Goal: Check status: Check status

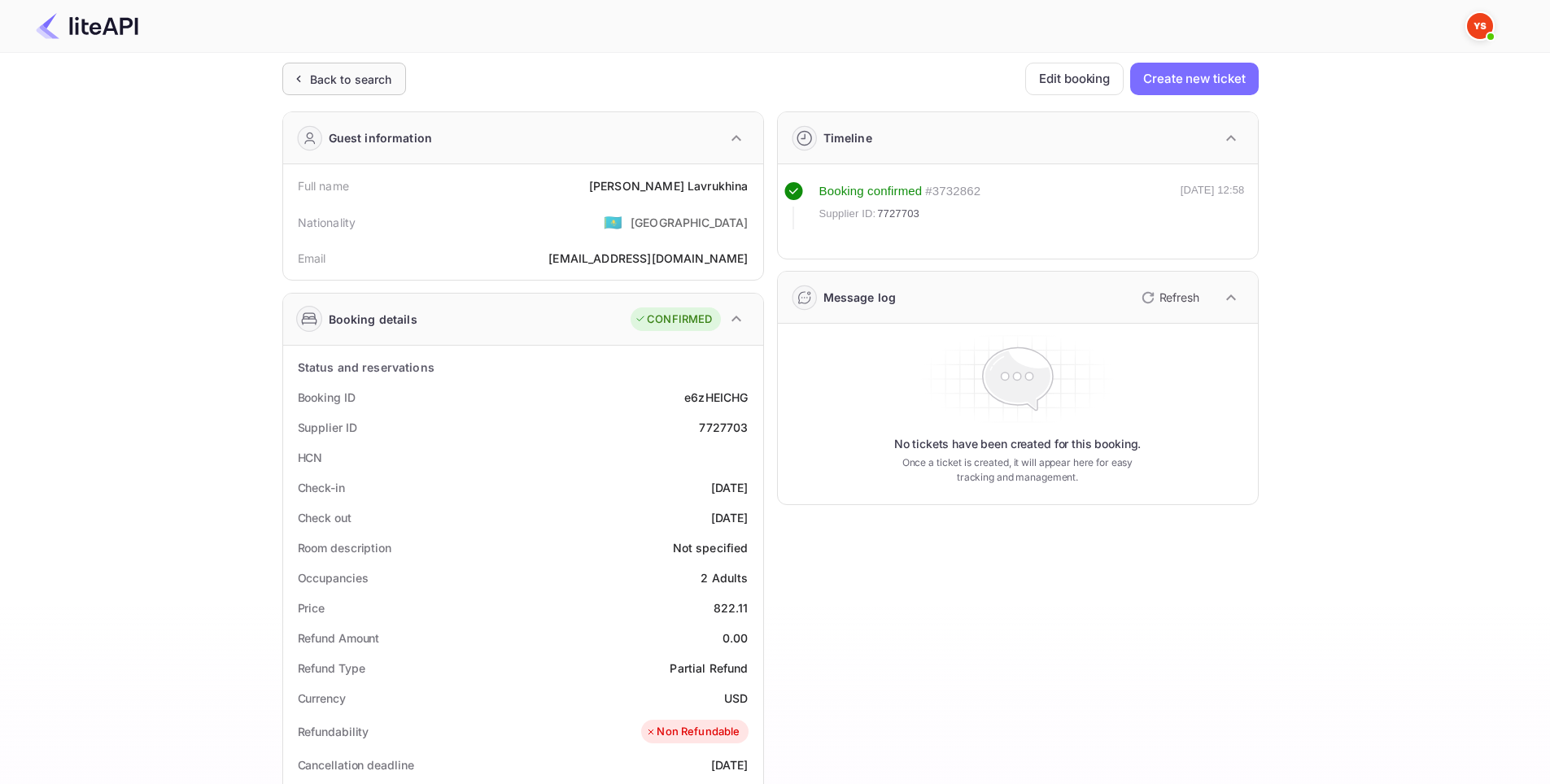
click at [324, 84] on div "Back to search" at bounding box center [351, 79] width 82 height 17
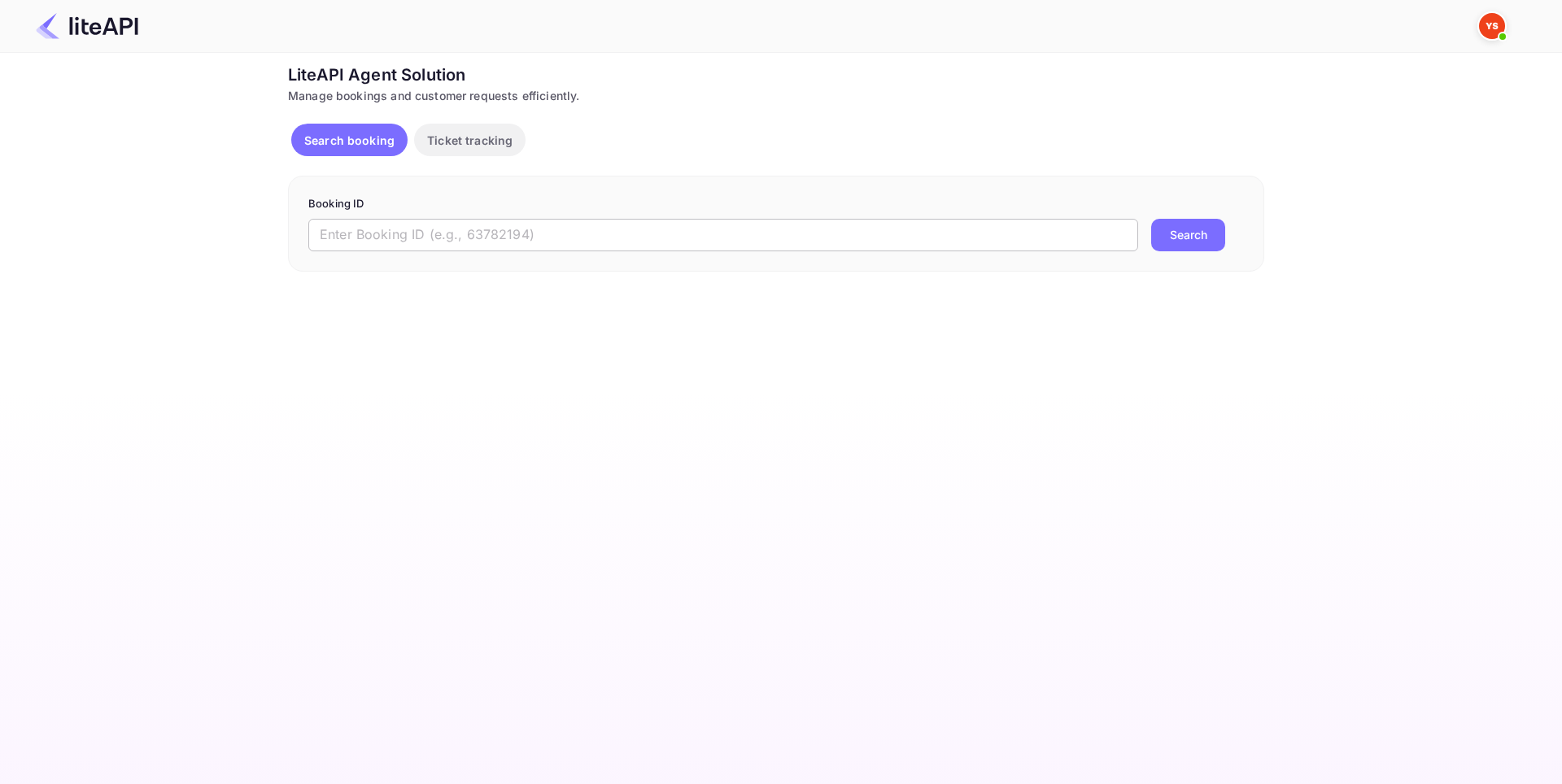
click at [518, 237] on input "text" at bounding box center [723, 235] width 830 height 32
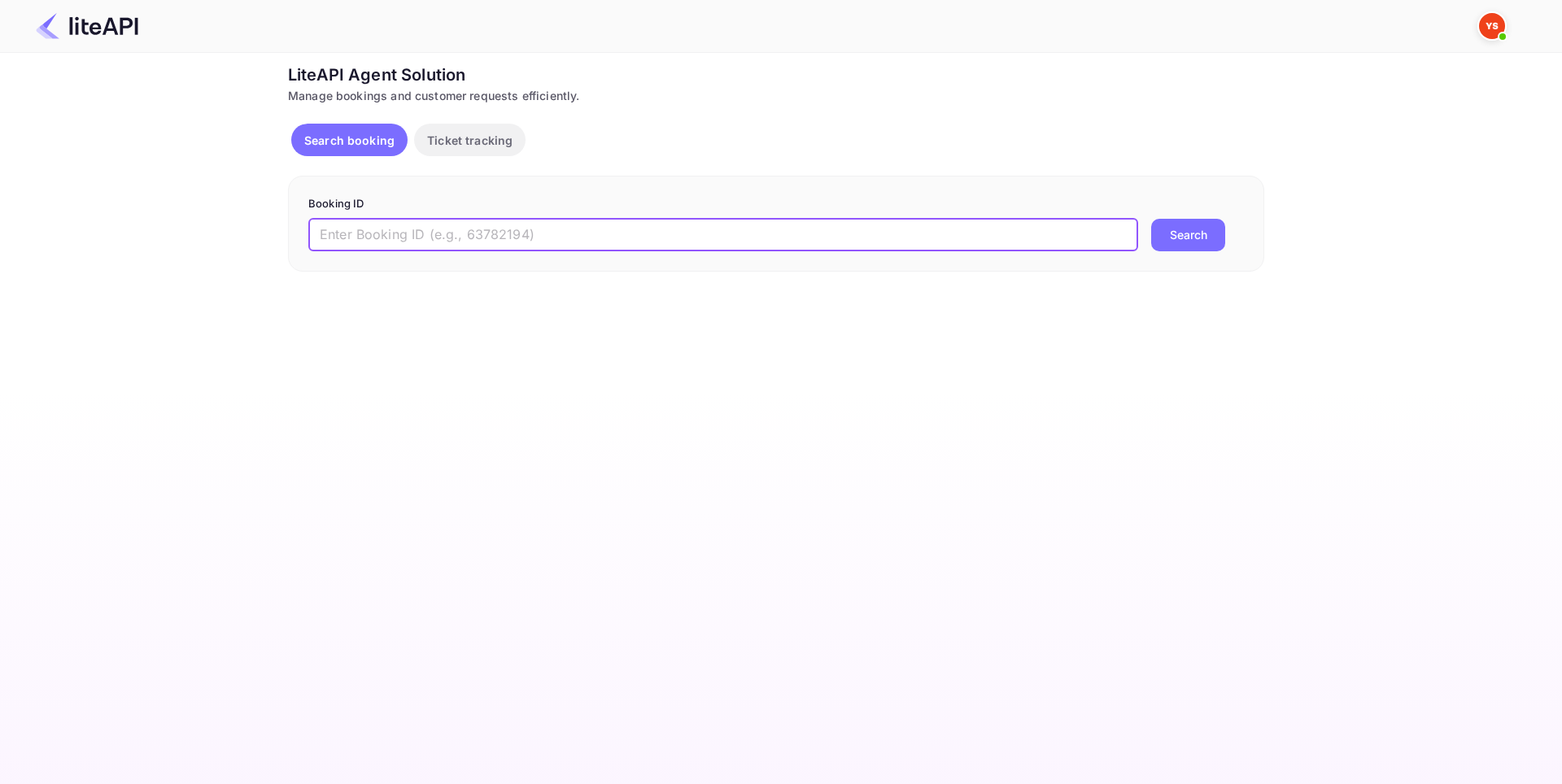
paste input "8822660"
type input "8822660"
click at [1249, 240] on div "Booking ID 8822660 ​ Search" at bounding box center [776, 223] width 976 height 96
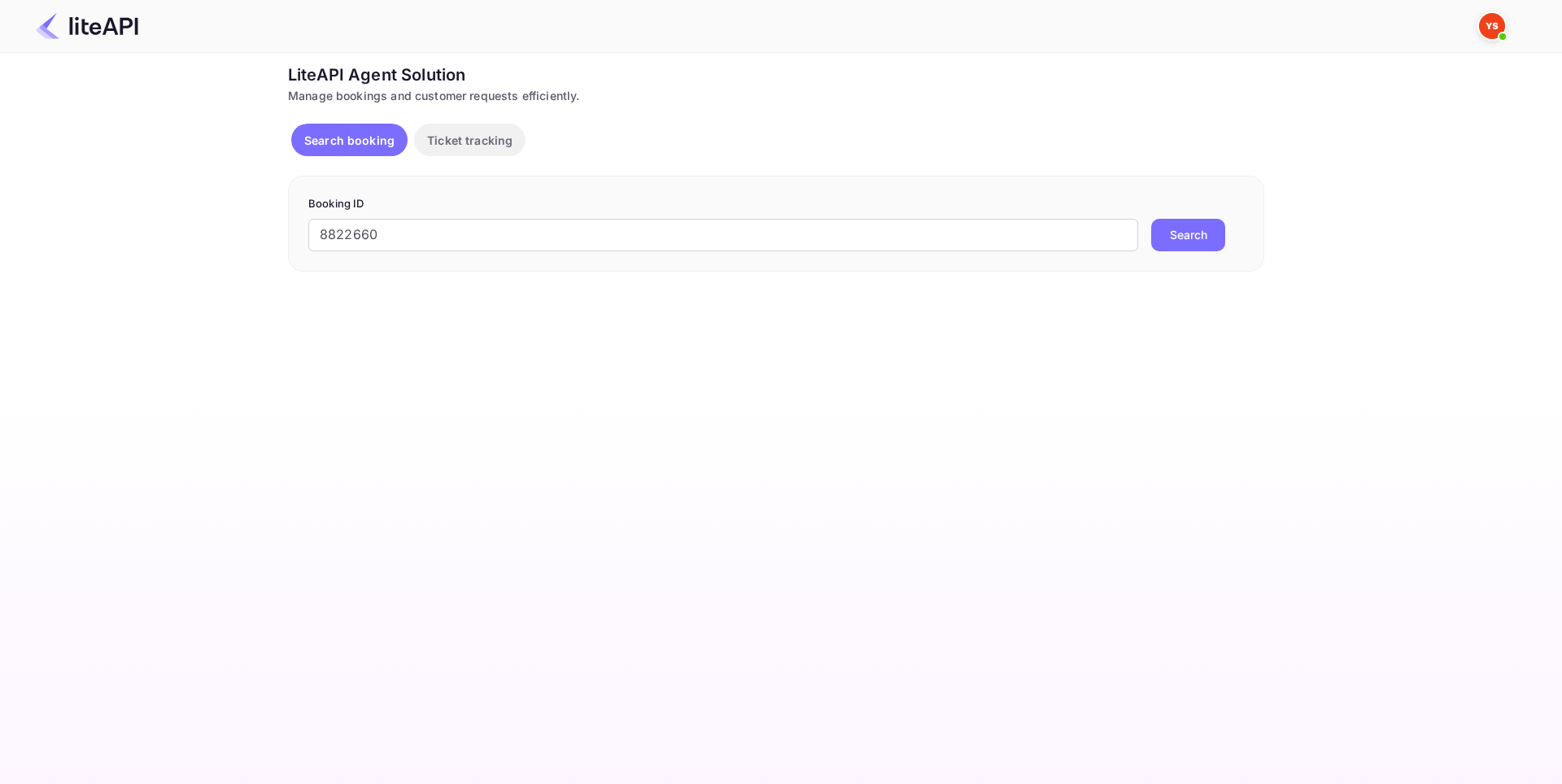
click at [1209, 239] on button "Search" at bounding box center [1188, 235] width 74 height 32
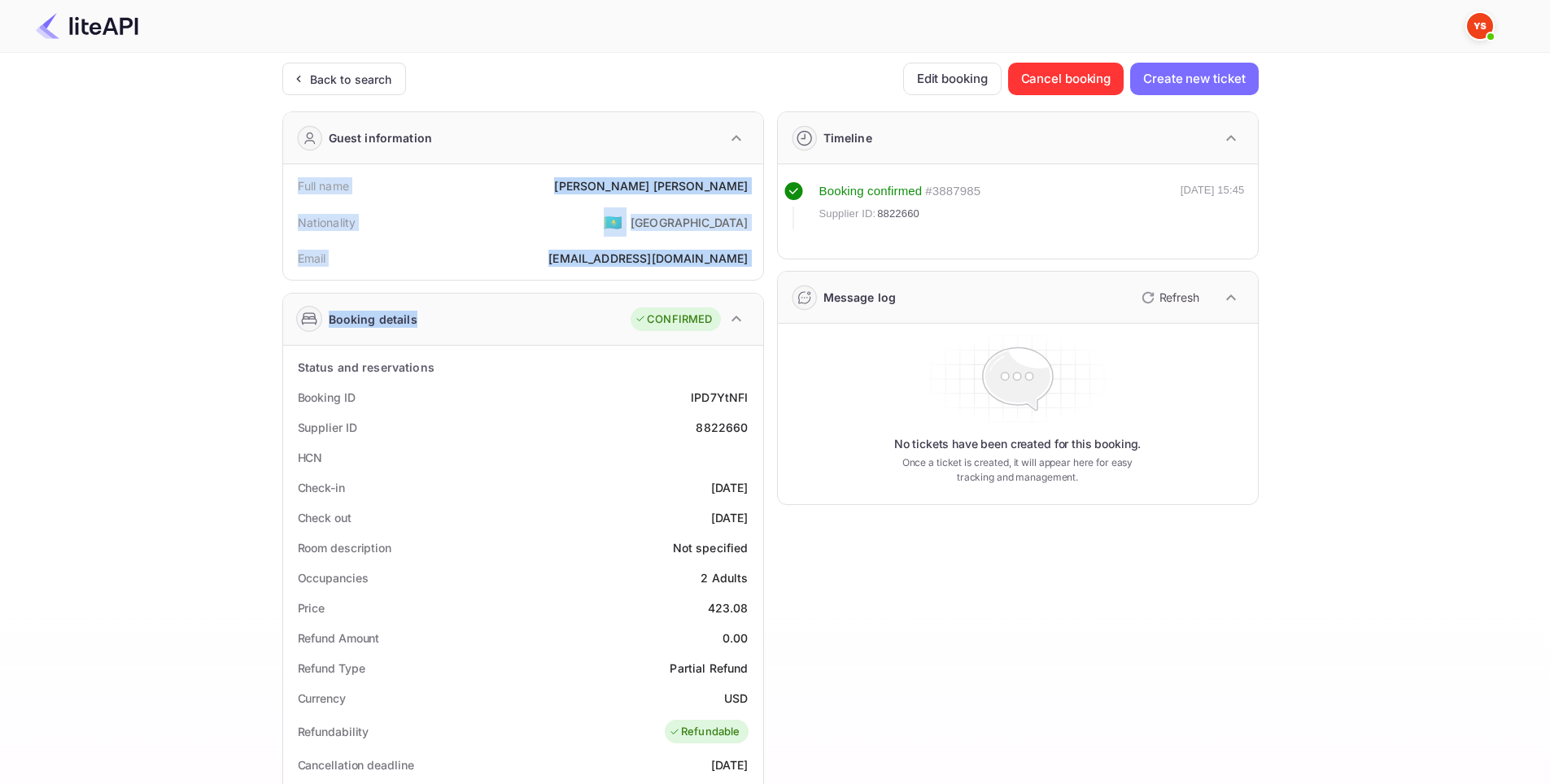
scroll to position [460, 0]
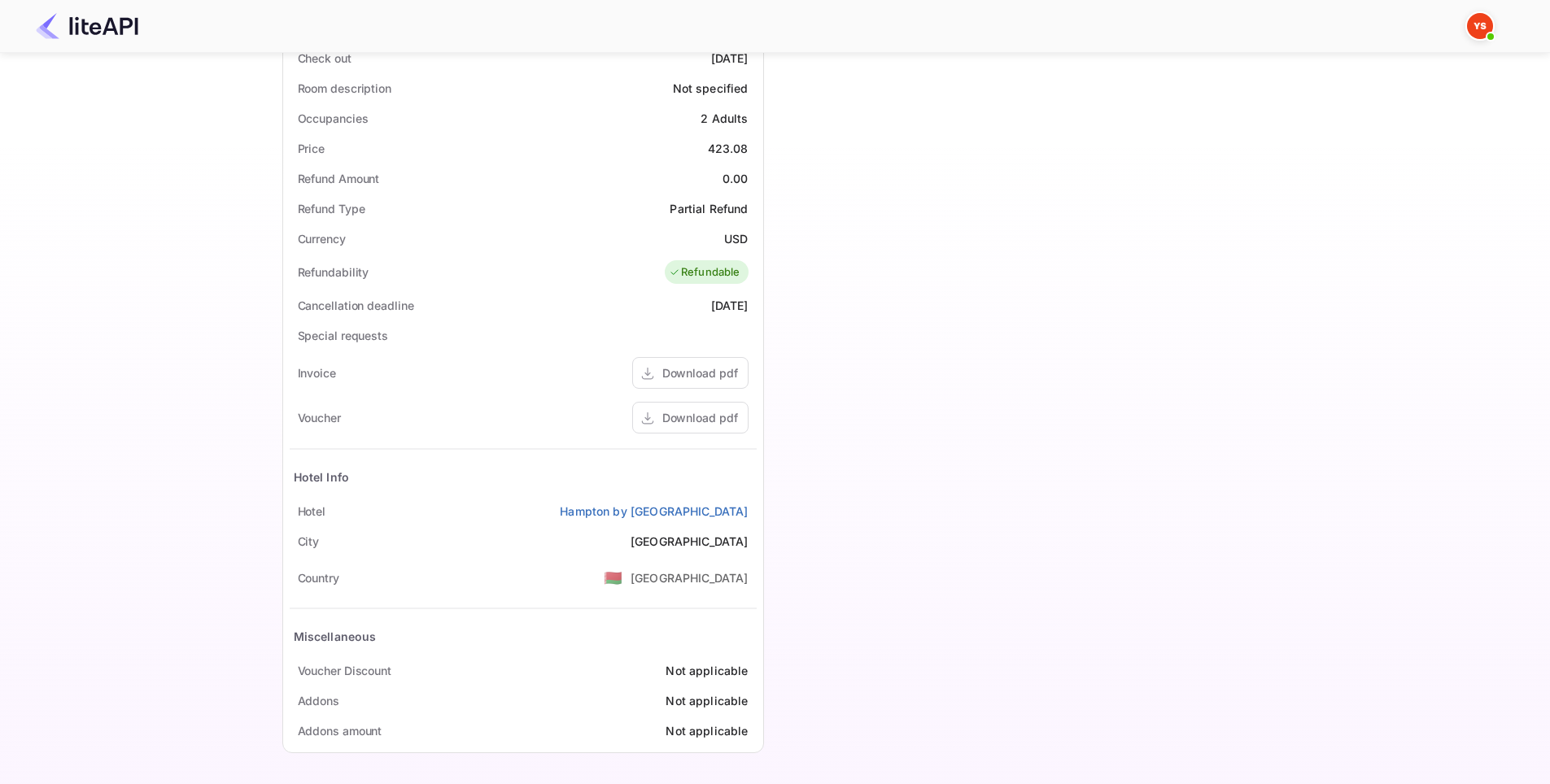
drag, startPoint x: 290, startPoint y: 173, endPoint x: 752, endPoint y: 514, distance: 574.2
click at [752, 514] on div "Guest information Full name [PERSON_NAME] Nationality 🇰🇿 [DEMOGRAPHIC_DATA] Ema…" at bounding box center [517, 201] width 495 height 1126
copy div "Full name [PERSON_NAME] Nationality 🇰🇿 [DEMOGRAPHIC_DATA] Email [EMAIL_ADDRESS]…"
